Goal: Information Seeking & Learning: Learn about a topic

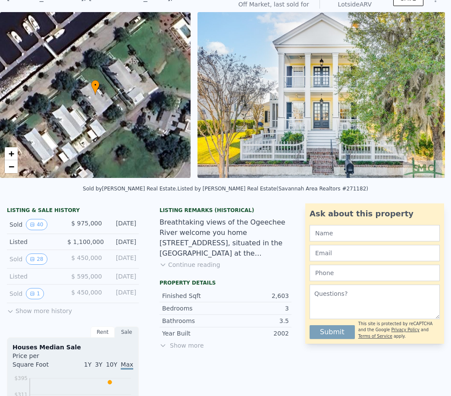
scroll to position [44, 0]
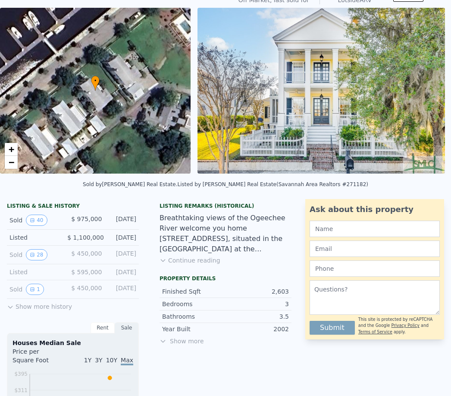
click at [16, 307] on button "Show more history" at bounding box center [39, 305] width 65 height 12
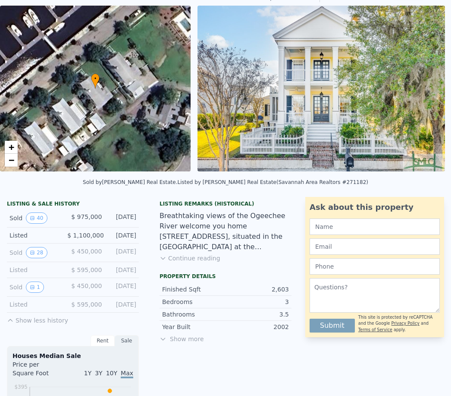
scroll to position [47, 0]
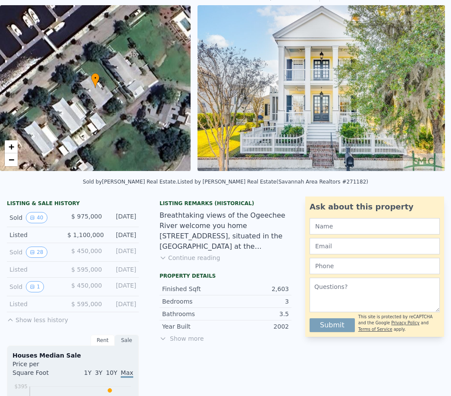
click at [14, 308] on div "Listed $ 595,000 [DATE]" at bounding box center [73, 304] width 132 height 16
click at [30, 286] on icon "View historical data" at bounding box center [32, 286] width 5 height 5
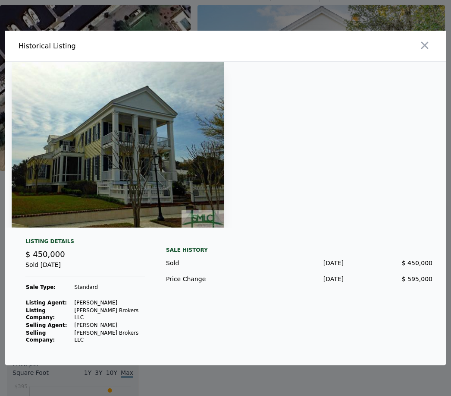
click at [79, 169] on img at bounding box center [118, 145] width 212 height 166
click at [450, 40] on div at bounding box center [225, 198] width 451 height 396
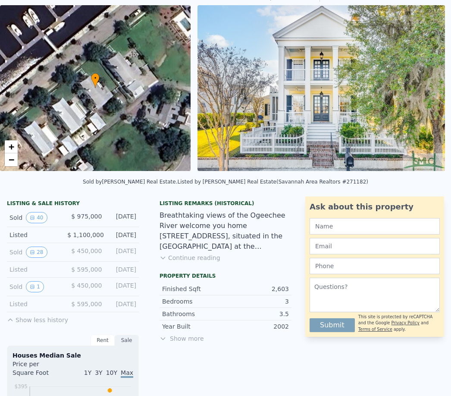
click at [116, 282] on div "[DATE]" at bounding box center [123, 286] width 28 height 11
click at [46, 250] on button "28" at bounding box center [36, 251] width 21 height 11
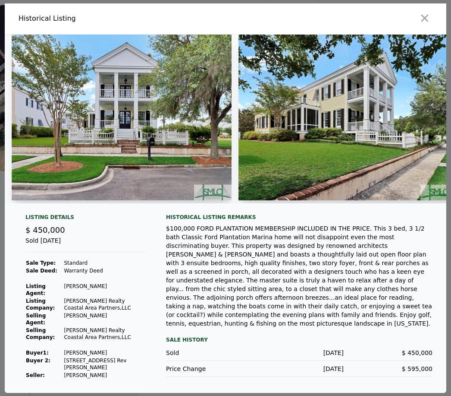
click at [182, 173] on img at bounding box center [122, 118] width 220 height 166
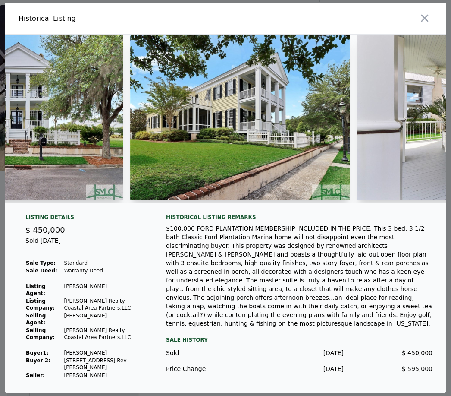
scroll to position [0, 110]
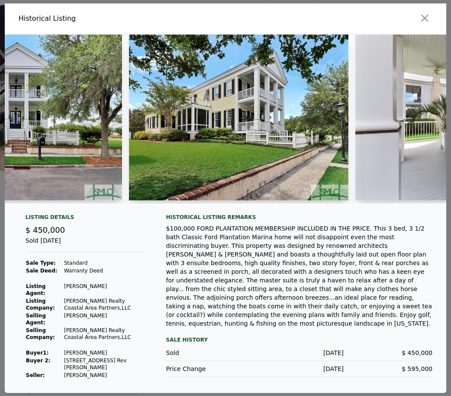
click at [283, 182] on img at bounding box center [239, 118] width 220 height 166
click at [305, 152] on img at bounding box center [239, 118] width 220 height 166
click at [303, 158] on img at bounding box center [239, 118] width 220 height 166
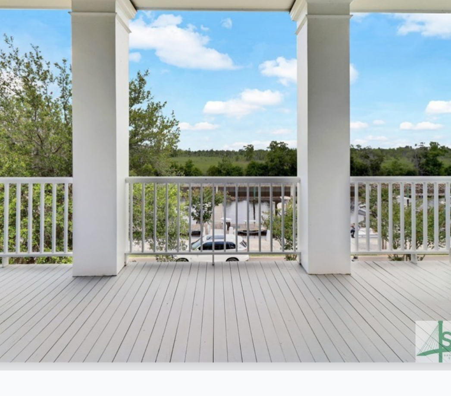
scroll to position [0, 4966]
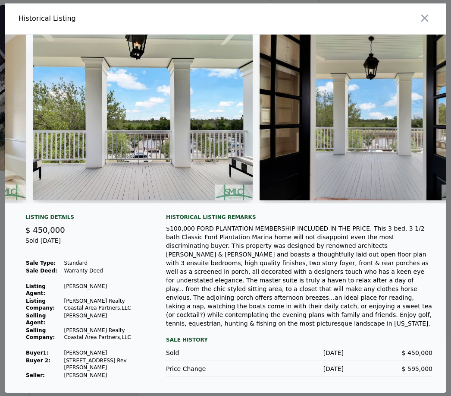
click at [261, 210] on div at bounding box center [226, 123] width 442 height 176
click at [292, 220] on div "Historical Listing remarks" at bounding box center [299, 217] width 267 height 7
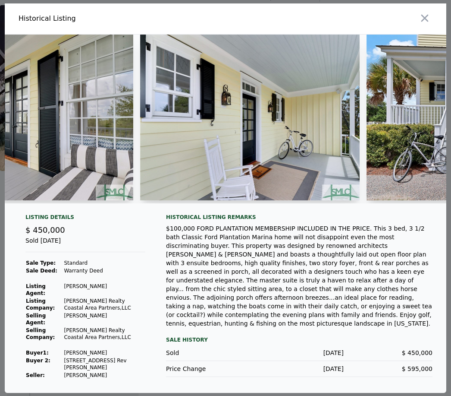
scroll to position [0, 5539]
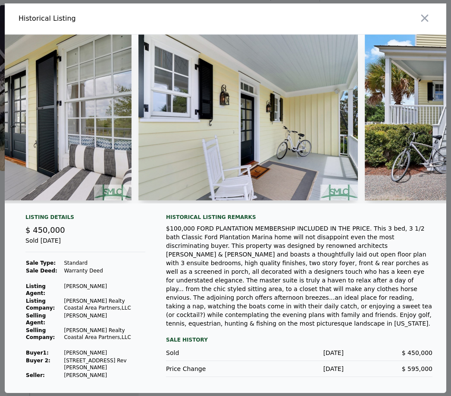
click at [282, 200] on img at bounding box center [248, 118] width 220 height 166
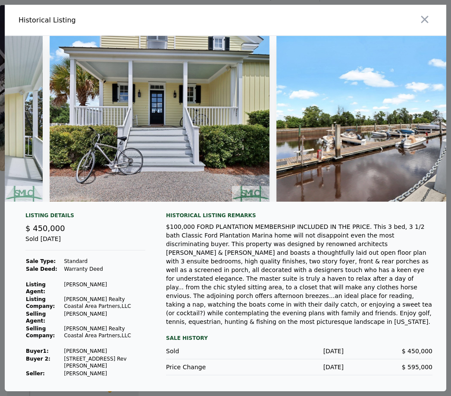
scroll to position [28, 0]
click at [422, 13] on icon "button" at bounding box center [425, 19] width 12 height 12
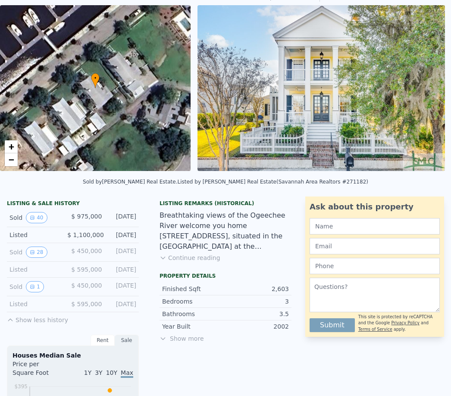
click at [29, 292] on button "1" at bounding box center [35, 286] width 18 height 11
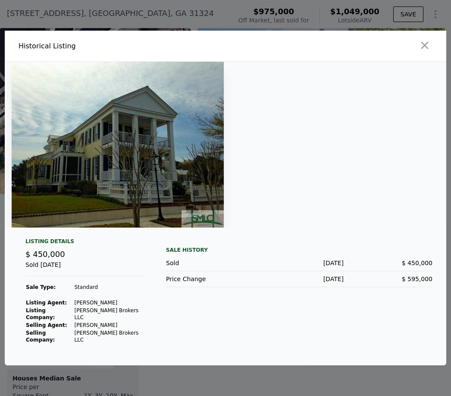
click at [421, 53] on button "button" at bounding box center [425, 46] width 16 height 16
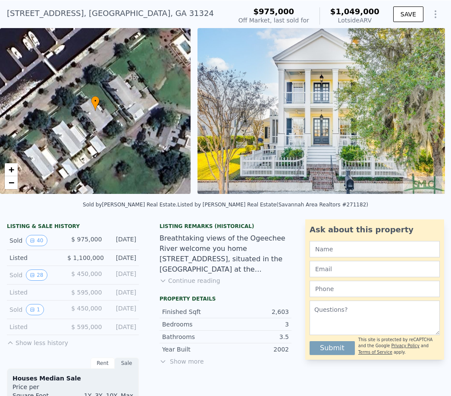
click at [26, 245] on div "Sold 40" at bounding box center [36, 240] width 55 height 11
click at [28, 244] on button "40" at bounding box center [36, 240] width 21 height 11
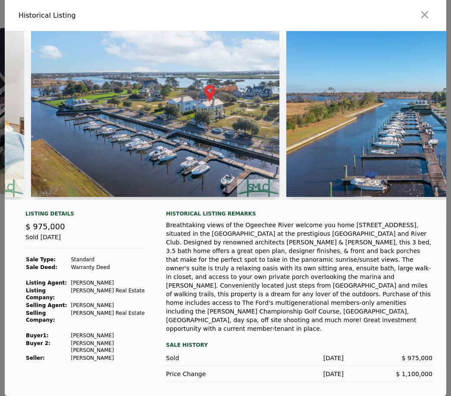
scroll to position [0, 6342]
